Goal: Ask a question

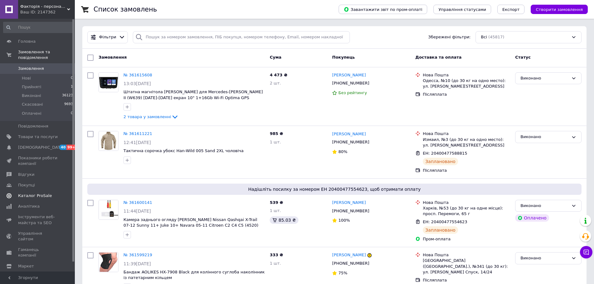
click at [34, 193] on span "Каталог ProSale" at bounding box center [35, 196] width 34 height 6
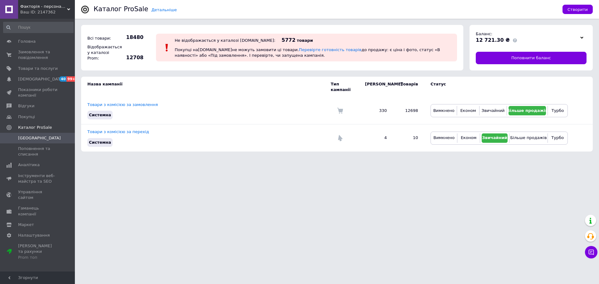
click at [38, 6] on span "Факторія - персональна техніка" at bounding box center [43, 7] width 47 height 6
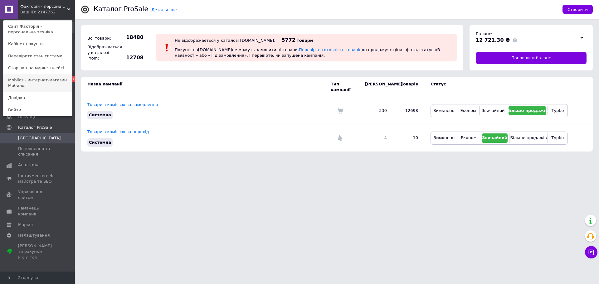
click at [36, 85] on link "Mobiloz - интернет-магазин Мобилоз" at bounding box center [37, 82] width 69 height 17
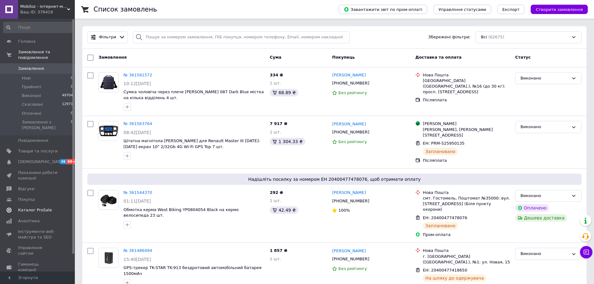
click at [33, 207] on span "Каталог ProSale" at bounding box center [35, 210] width 34 height 6
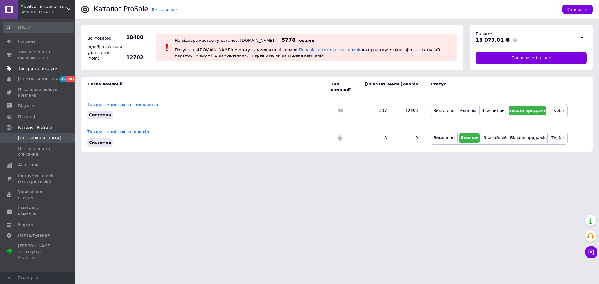
click at [25, 67] on span "Товари та послуги" at bounding box center [38, 69] width 40 height 6
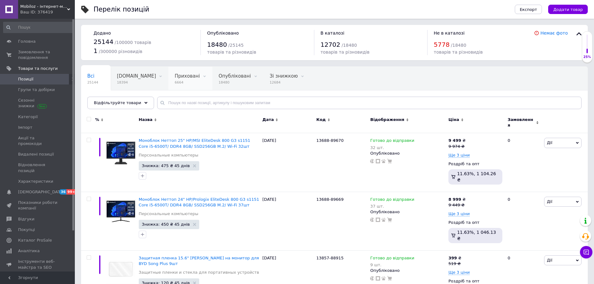
click at [168, 80] on div "Приховані 6664" at bounding box center [190, 79] width 44 height 24
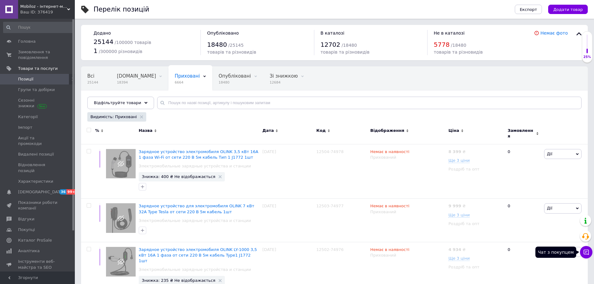
click at [584, 251] on icon at bounding box center [586, 252] width 6 height 6
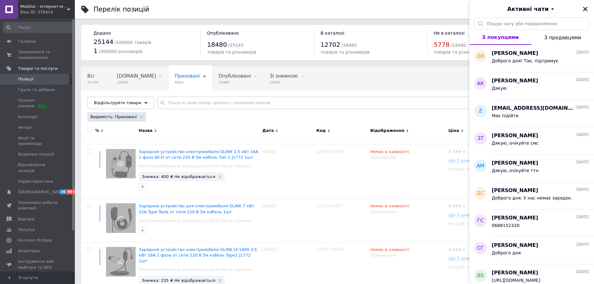
click at [586, 9] on icon "Закрити" at bounding box center [586, 9] width 6 height 6
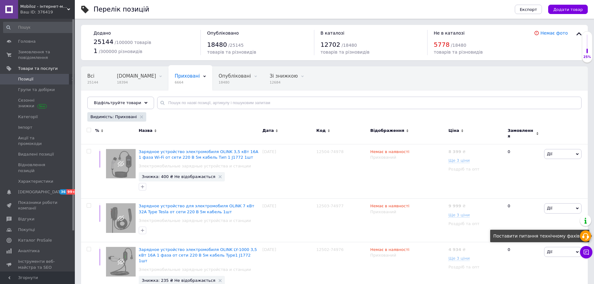
click at [586, 238] on icon at bounding box center [585, 236] width 7 height 7
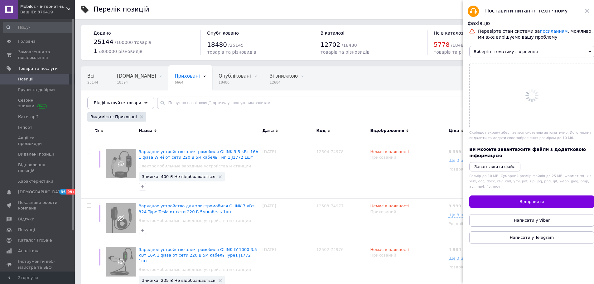
click at [480, 51] on span "Виберіть тематику звернення" at bounding box center [531, 52] width 125 height 12
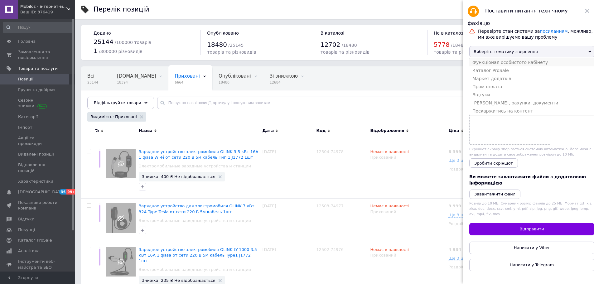
click at [528, 65] on li "Функціонал особистого кабінету" at bounding box center [531, 62] width 125 height 8
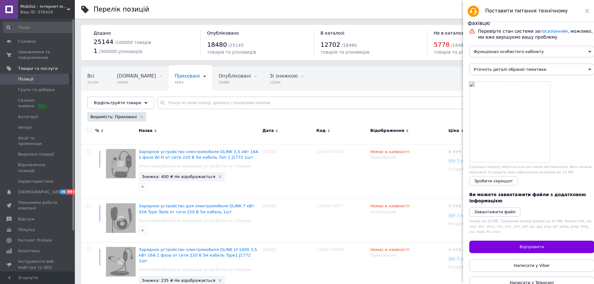
click at [519, 70] on span "Уточніть деталі обраної тематики" at bounding box center [531, 70] width 125 height 12
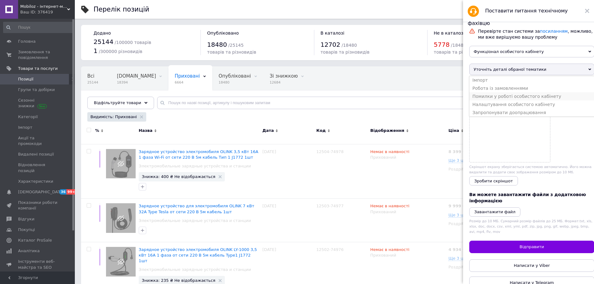
scroll to position [16, 0]
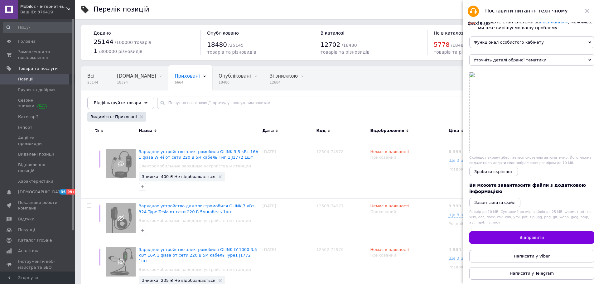
click at [571, 210] on span "Розмір до 10 МБ. Сумарний розмір файлів до 25 МБ. Формат: txt, xls, xlsx, doc, …" at bounding box center [530, 217] width 123 height 15
click at [520, 272] on span "Написати у Telegram" at bounding box center [532, 273] width 44 height 5
